Goal: Navigation & Orientation: Find specific page/section

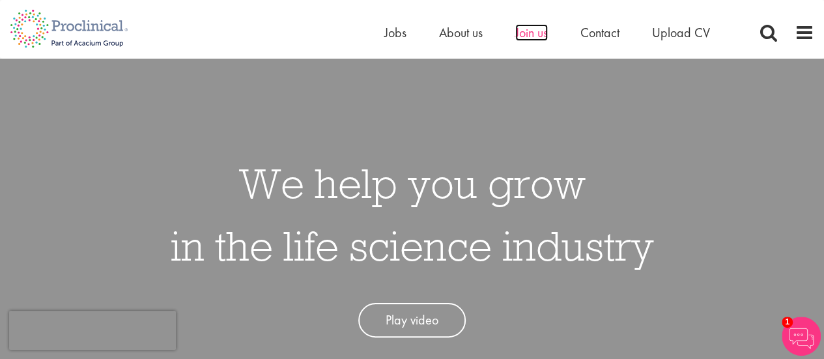
click at [536, 32] on span "Join us" at bounding box center [531, 32] width 33 height 17
click at [346, 11] on div "Home Jobs About us Join us Contact Upload CV" at bounding box center [407, 24] width 814 height 49
